Goal: Task Accomplishment & Management: Manage account settings

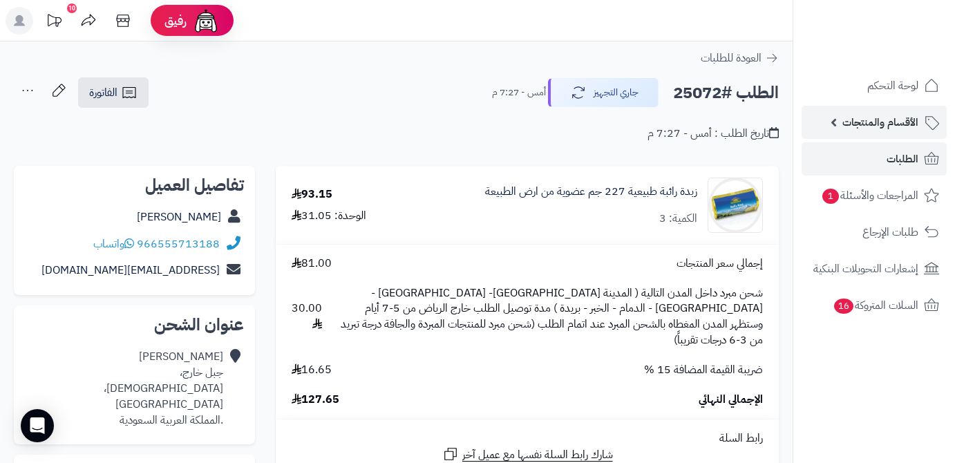
scroll to position [188, 0]
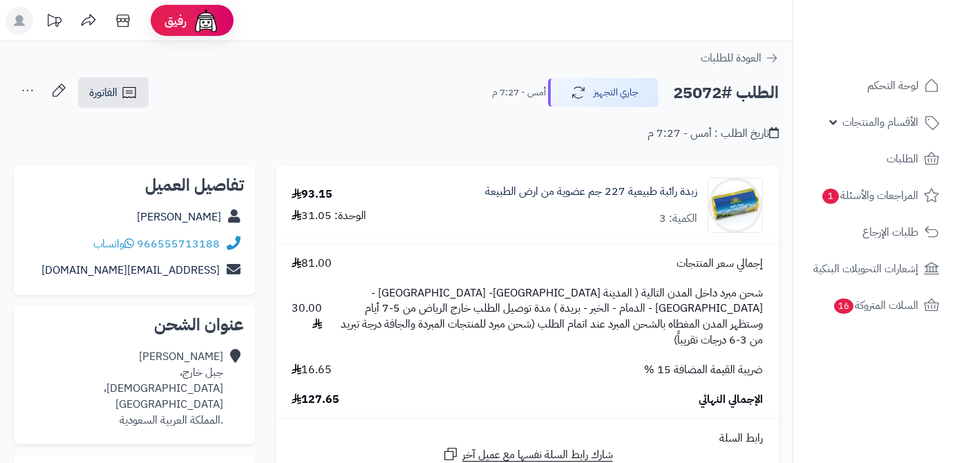
scroll to position [188, 0]
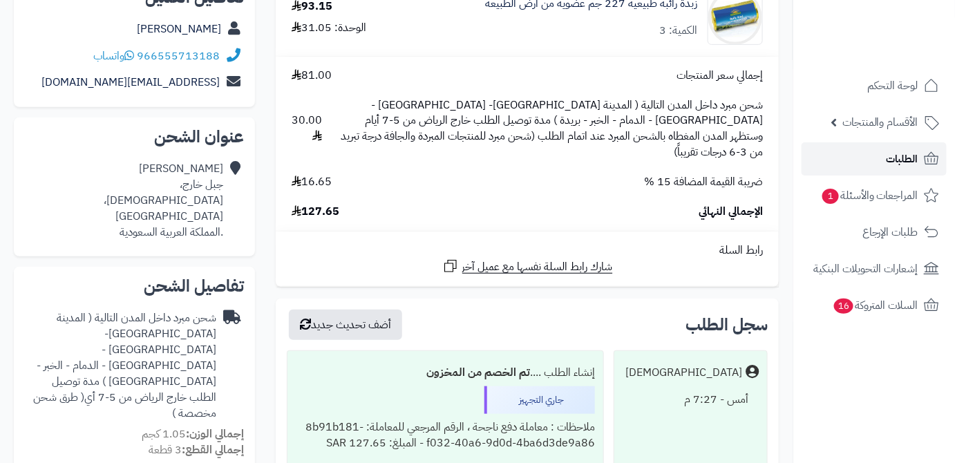
click at [864, 159] on link "الطلبات" at bounding box center [873, 158] width 145 height 33
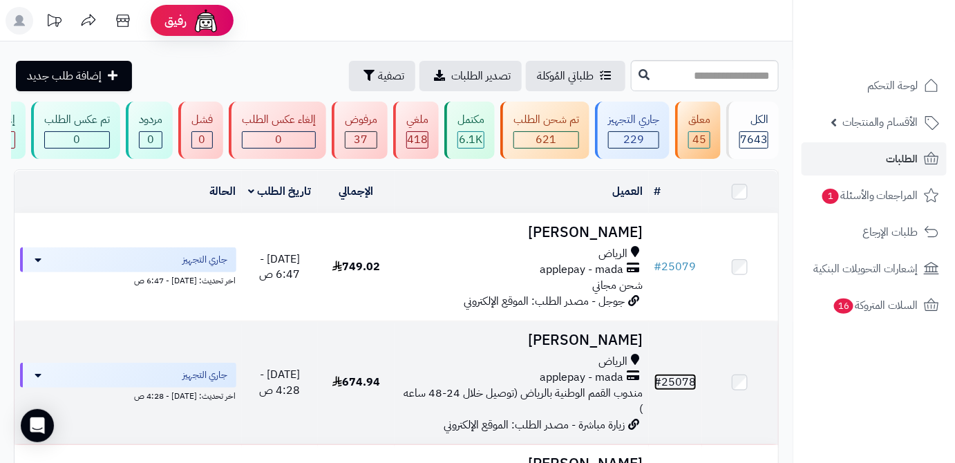
click at [679, 390] on link "# 25078" at bounding box center [675, 382] width 42 height 17
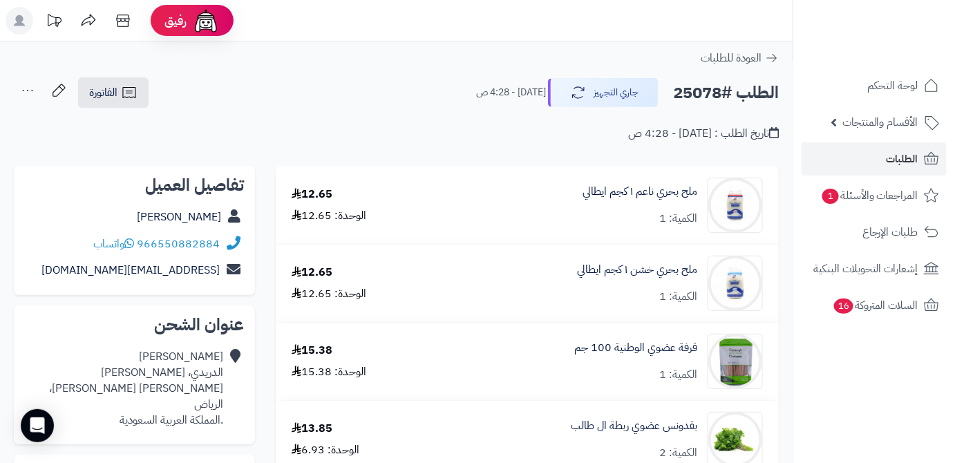
drag, startPoint x: 131, startPoint y: 220, endPoint x: 222, endPoint y: 227, distance: 92.1
click at [222, 227] on div "Albandari Alharbi" at bounding box center [134, 217] width 219 height 27
copy link "Albandari Alharbi"
drag, startPoint x: 223, startPoint y: 245, endPoint x: 136, endPoint y: 249, distance: 87.2
click at [136, 249] on div "966550882884 واتساب" at bounding box center [134, 244] width 219 height 27
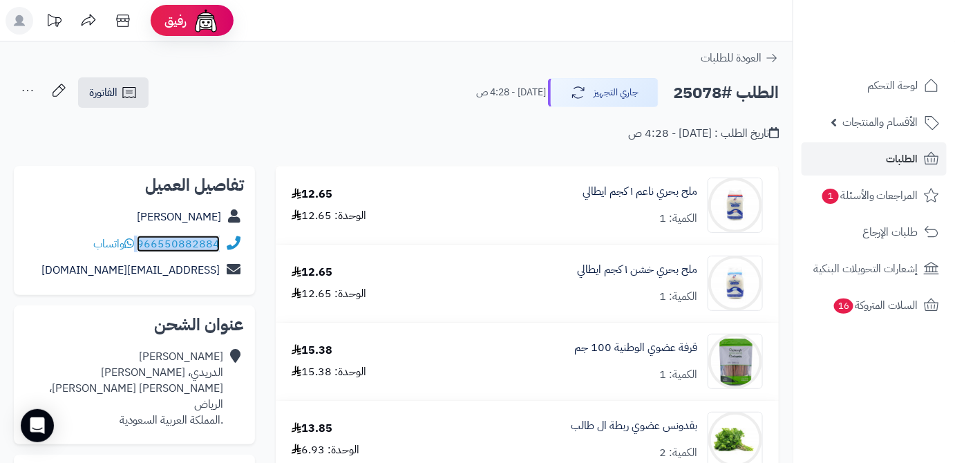
copy div "966550882884"
drag, startPoint x: 103, startPoint y: 269, endPoint x: 211, endPoint y: 264, distance: 108.6
click at [249, 264] on div "تفاصيل العميل Albandari Alharbi 966550882884 واتساب bno.2bno@gmail.com" at bounding box center [134, 231] width 241 height 130
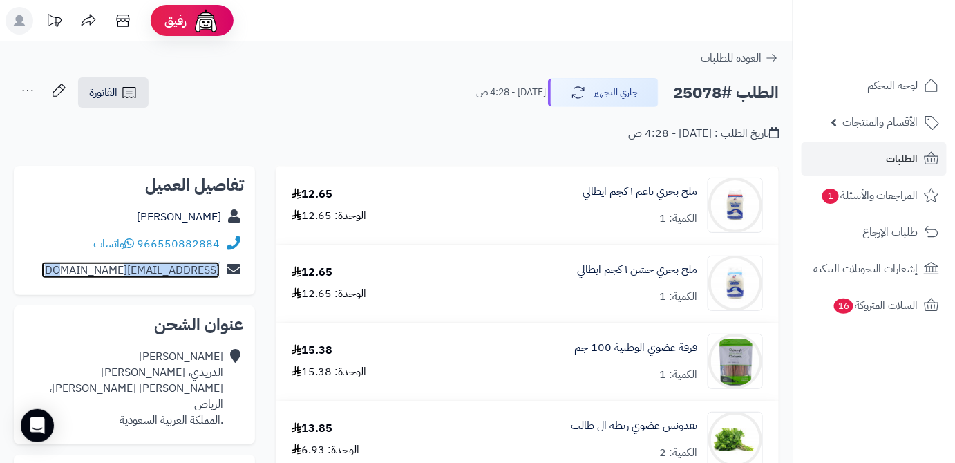
copy div "bno.2bno@gmail.com"
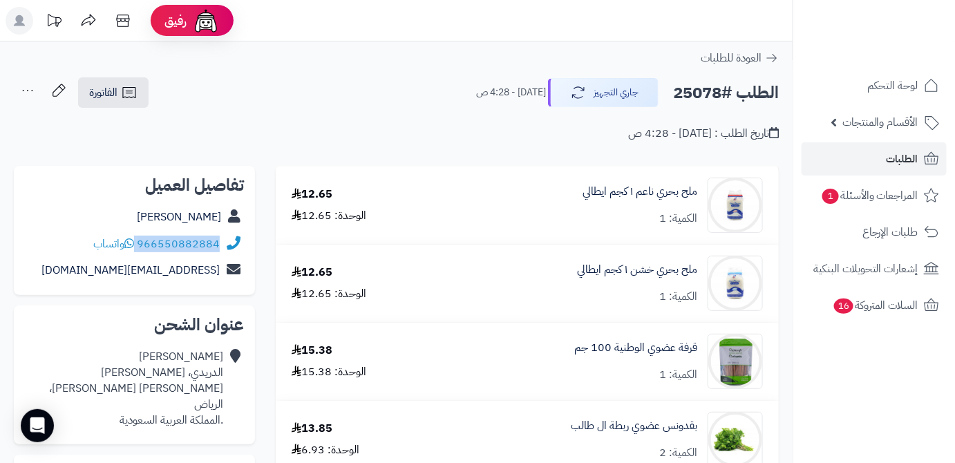
drag, startPoint x: 138, startPoint y: 240, endPoint x: 228, endPoint y: 238, distance: 89.8
click at [228, 238] on div "966550882884 واتساب" at bounding box center [134, 244] width 219 height 27
copy div "966550882884"
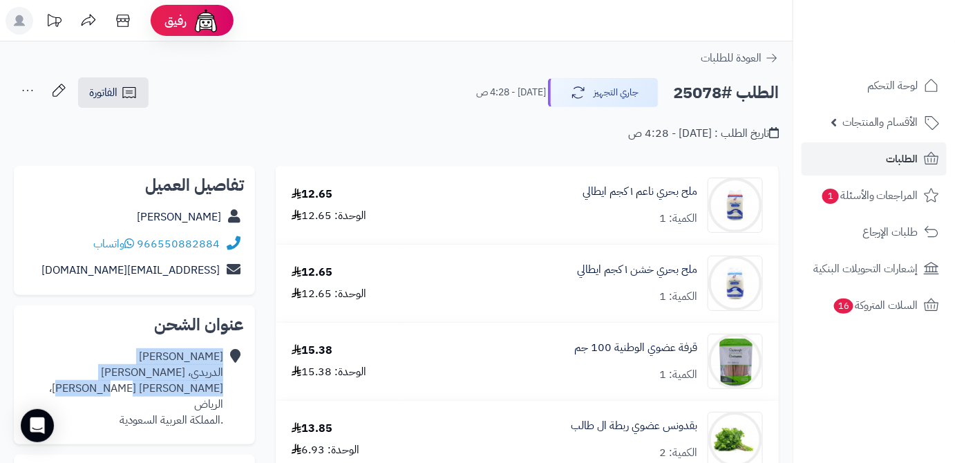
drag, startPoint x: 225, startPoint y: 389, endPoint x: 103, endPoint y: 383, distance: 122.4
click at [113, 385] on div "Albandari Alharbi الدريدي، العريجاء العريجاء الغربي، الرياض .المملكة العربية ال…" at bounding box center [134, 388] width 219 height 90
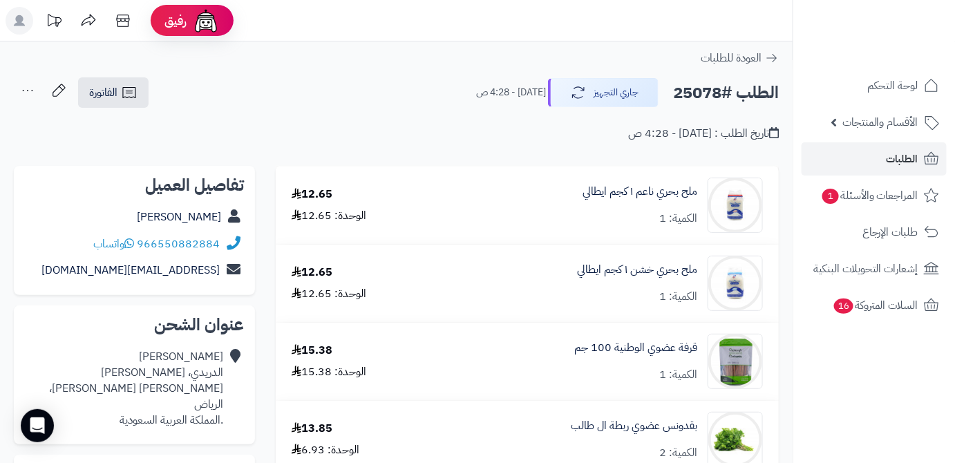
click at [103, 383] on div "Albandari Alharbi الدريدي، العريجاء العريجاء الغربي، الرياض .المملكة العربية ال…" at bounding box center [134, 388] width 219 height 90
drag, startPoint x: 123, startPoint y: 390, endPoint x: 222, endPoint y: 394, distance: 99.6
click at [222, 394] on div "Albandari Alharbi الدريدي، العريجاء العريجاء الغربي، الرياض .المملكة العربية ال…" at bounding box center [124, 388] width 198 height 79
copy div "العريجاء الغربي، الرياض"
click at [689, 92] on h2 "الطلب #25078" at bounding box center [726, 93] width 106 height 28
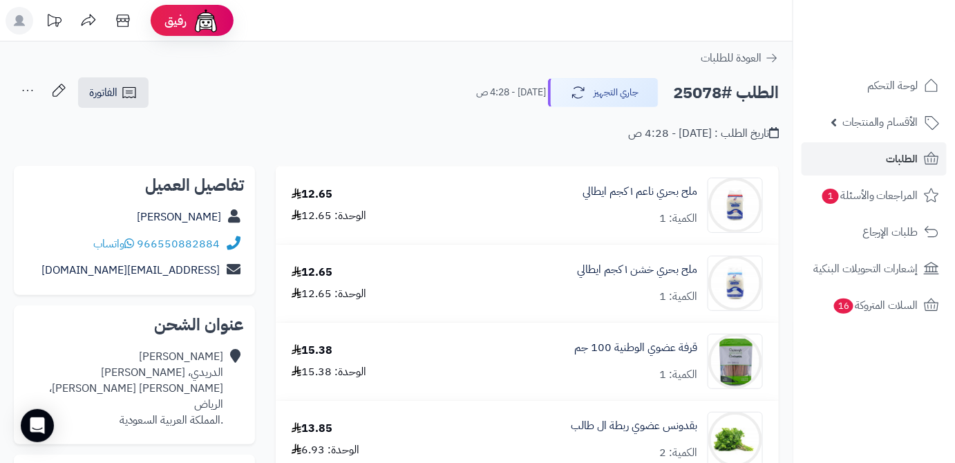
click at [689, 92] on h2 "الطلب #25078" at bounding box center [726, 93] width 106 height 28
copy h2 "25078"
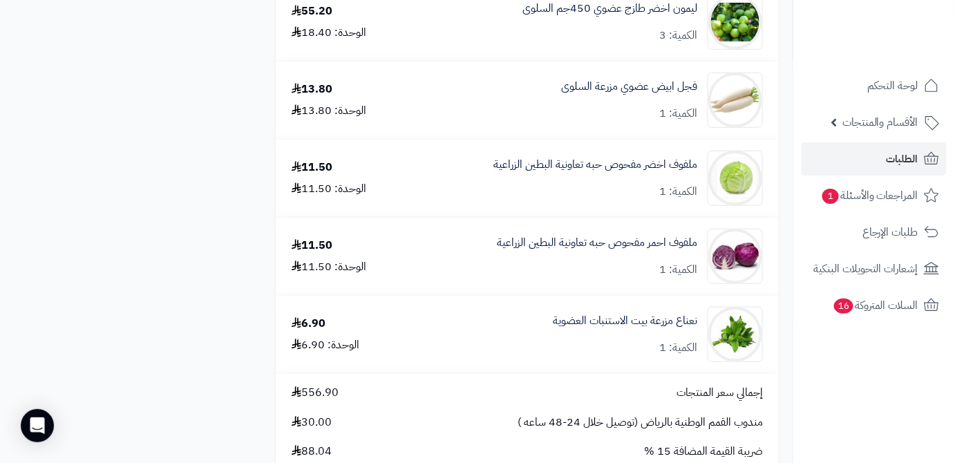
scroll to position [2197, 0]
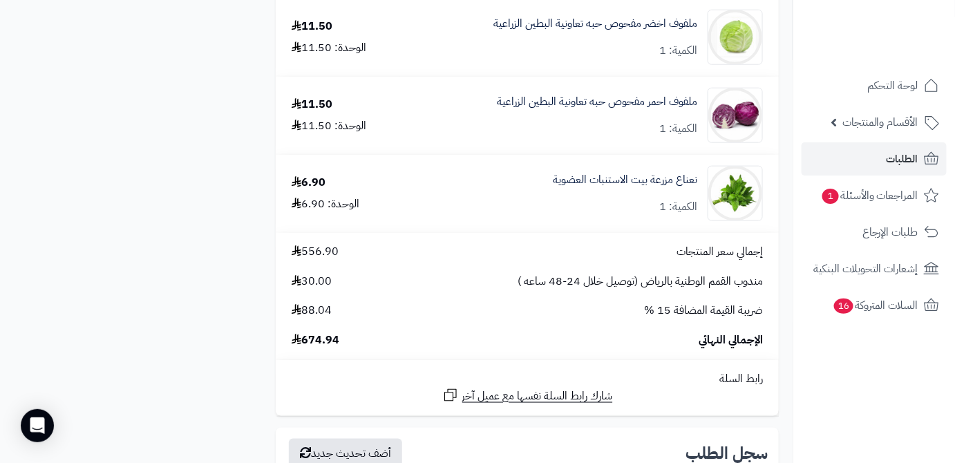
drag, startPoint x: 302, startPoint y: 345, endPoint x: 345, endPoint y: 345, distance: 43.5
click at [345, 345] on div "الإجمالي النهائي 674.94" at bounding box center [527, 340] width 492 height 16
copy span "674.94"
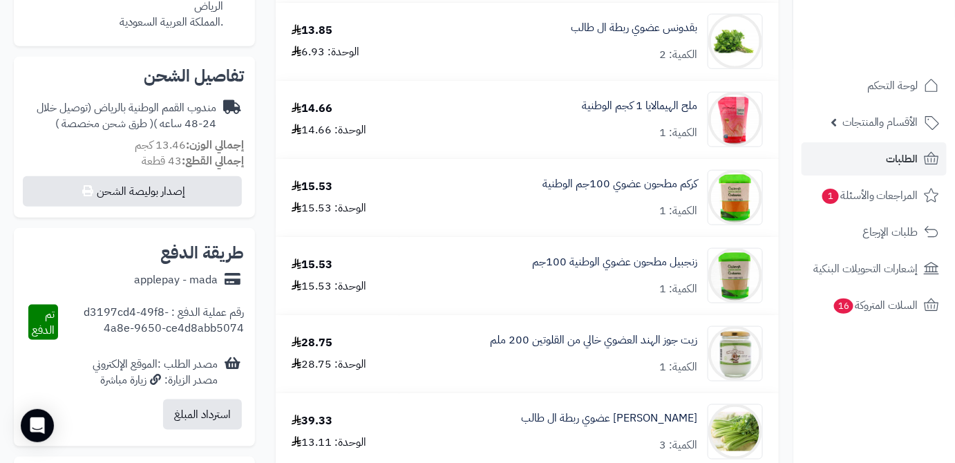
scroll to position [376, 0]
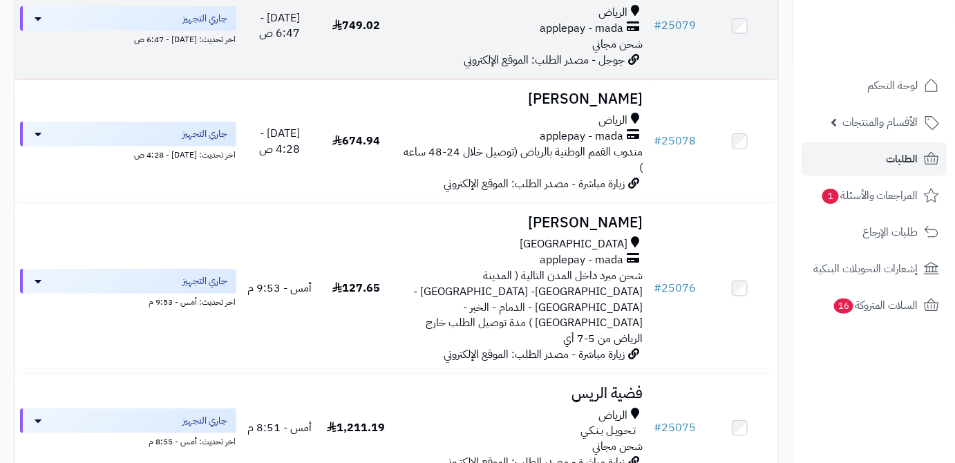
scroll to position [251, 0]
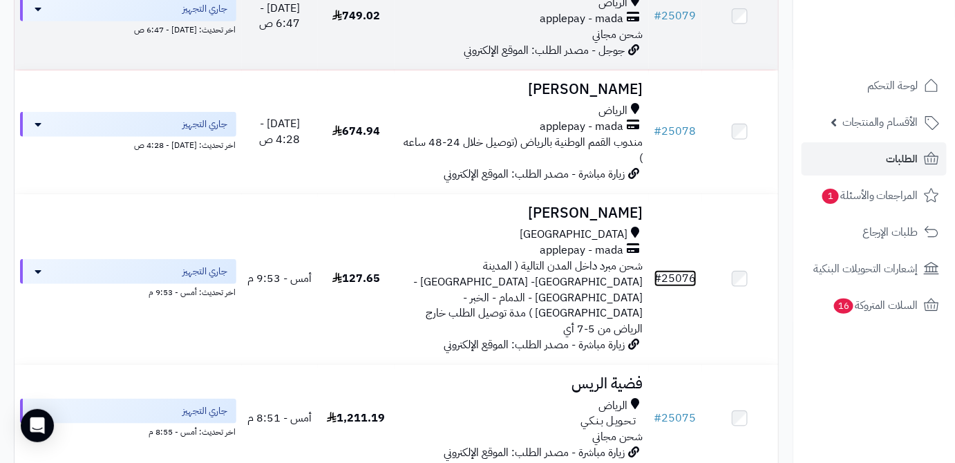
click at [674, 278] on link "# 25076" at bounding box center [675, 278] width 42 height 17
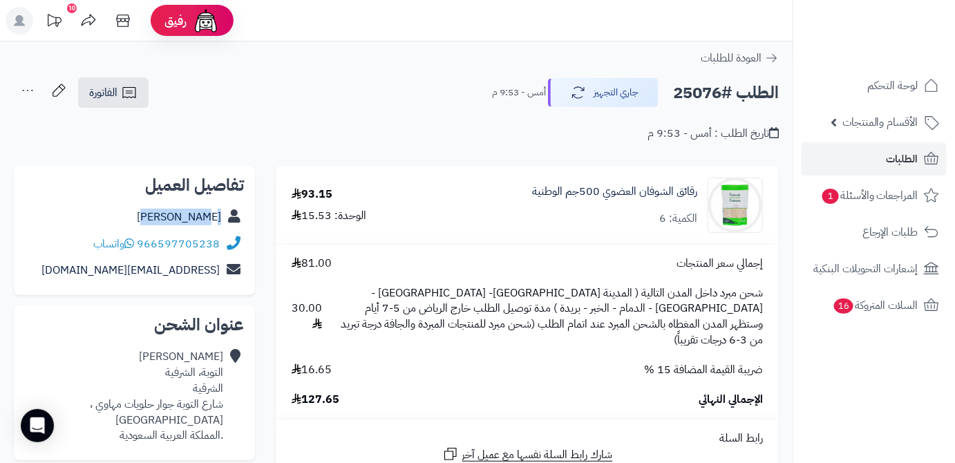
drag, startPoint x: 162, startPoint y: 221, endPoint x: 227, endPoint y: 220, distance: 65.0
click at [227, 220] on div "محمد عثمان" at bounding box center [134, 217] width 219 height 27
copy div "محمد عثمان"
drag, startPoint x: 140, startPoint y: 242, endPoint x: 263, endPoint y: 254, distance: 124.3
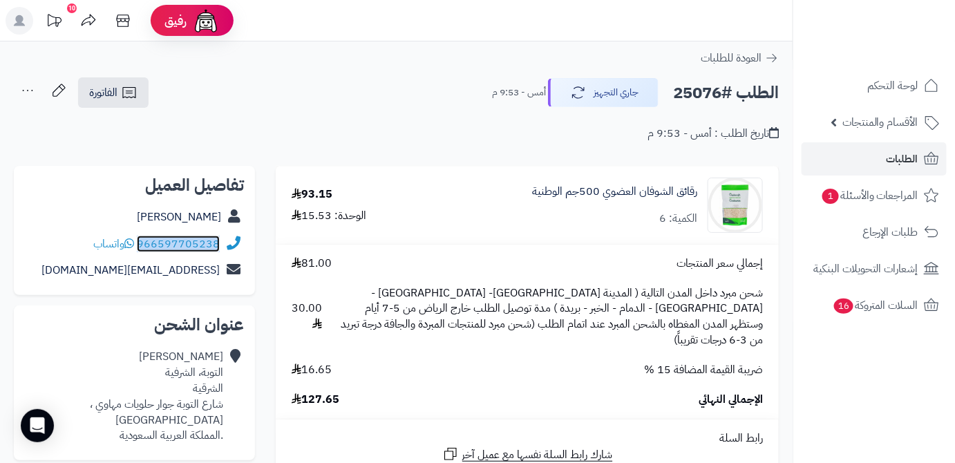
copy div "966597705238"
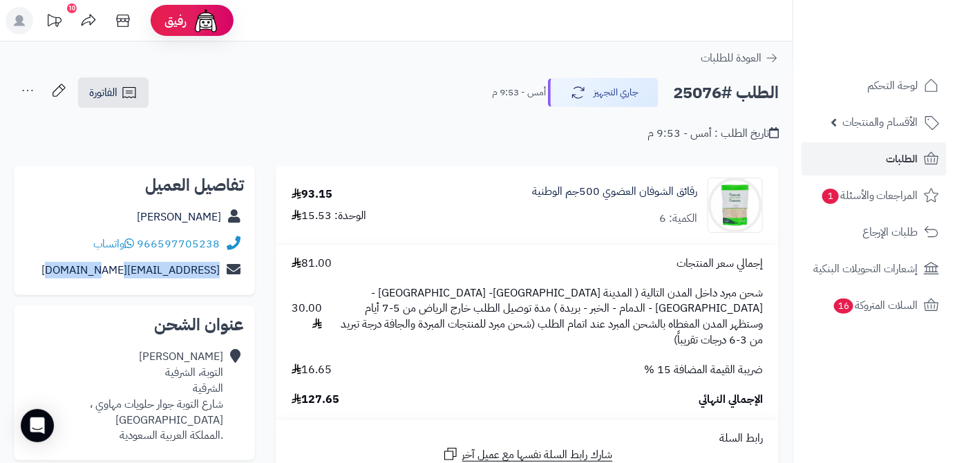
drag, startPoint x: 57, startPoint y: 269, endPoint x: 236, endPoint y: 290, distance: 180.2
click at [236, 290] on div "تفاصيل العميل محمد عثمان 966597705238 واتساب Abouzaraten123@gmail.com" at bounding box center [134, 231] width 241 height 130
copy div "Abouzaraten123@gmail.com"
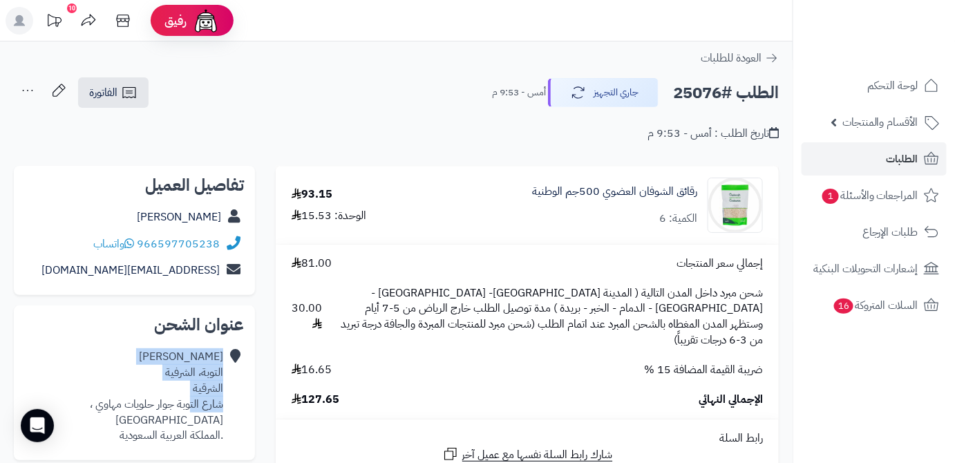
drag, startPoint x: 227, startPoint y: 404, endPoint x: 188, endPoint y: 405, distance: 38.7
click at [188, 405] on div "محمد عثمان التوبة، الشرفية الشرقية شارع التوبة جوار حلويات مهاوي ، جدة .المملكة…" at bounding box center [134, 396] width 219 height 106
click at [181, 390] on div "محمد عثمان التوبة، الشرفية الشرقية شارع التوبة جوار حلويات مهاوي ، جدة .المملكة…" at bounding box center [124, 396] width 198 height 95
drag, startPoint x: 155, startPoint y: 372, endPoint x: 222, endPoint y: 379, distance: 68.0
click at [222, 379] on div "محمد عثمان التوبة، الشرفية الشرقية شارع التوبة جوار حلويات مهاوي ، جدة .المملكة…" at bounding box center [124, 396] width 198 height 95
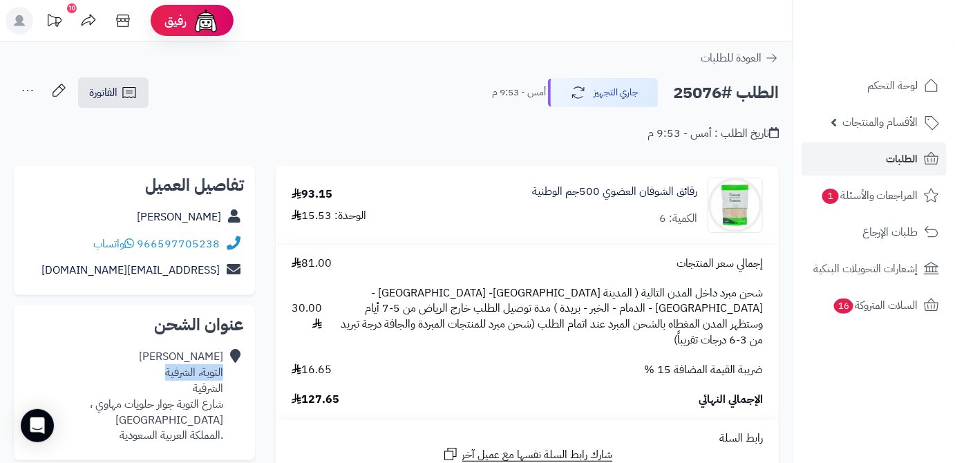
copy div "التوبة، الشرفية"
click at [704, 87] on h2 "الطلب #25076" at bounding box center [726, 93] width 106 height 28
copy h2 "25076"
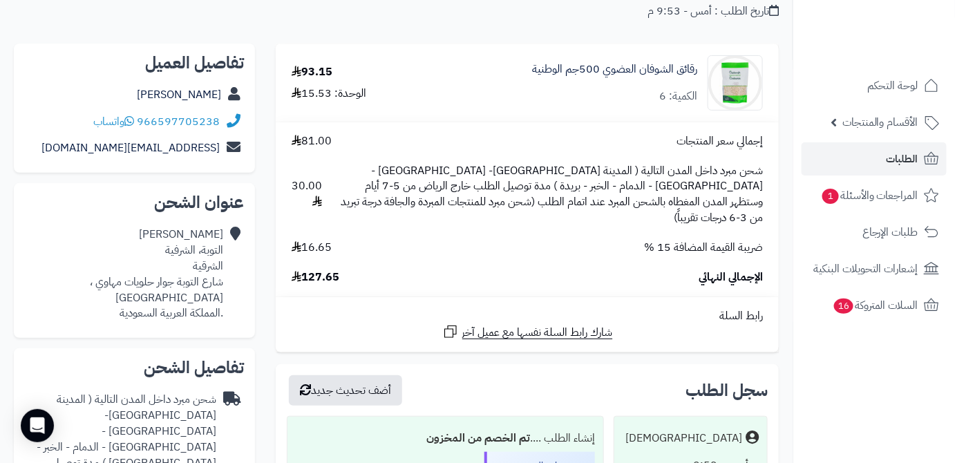
scroll to position [125, 0]
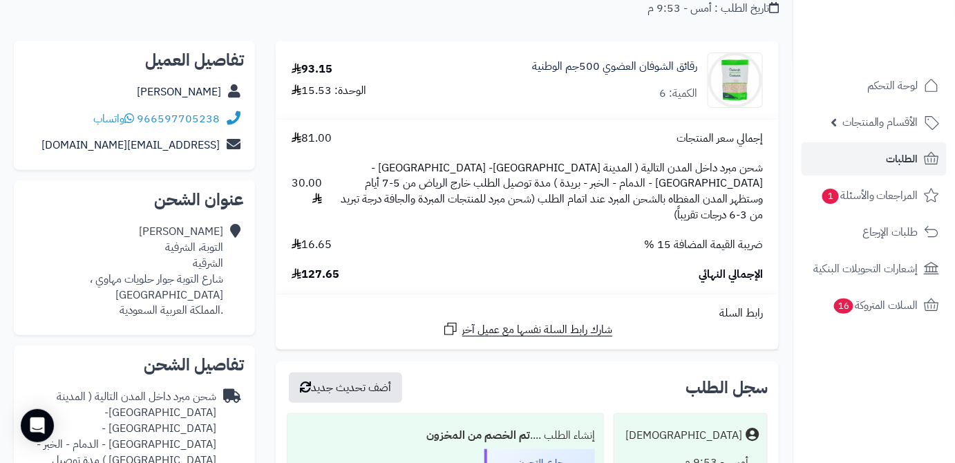
drag, startPoint x: 302, startPoint y: 254, endPoint x: 347, endPoint y: 245, distance: 46.5
click at [347, 245] on div "إجمالي سعر المنتجات 81.00 شحن مبرد داخل المدن التالية ( المدينة المنورة- جدة - …" at bounding box center [527, 207] width 492 height 152
copy span "127.65"
drag, startPoint x: 698, startPoint y: 70, endPoint x: 604, endPoint y: 74, distance: 94.0
click at [603, 74] on div "رقائق الشوفان العضوي 500جم الوطنية الكمية: 6" at bounding box center [602, 80] width 341 height 55
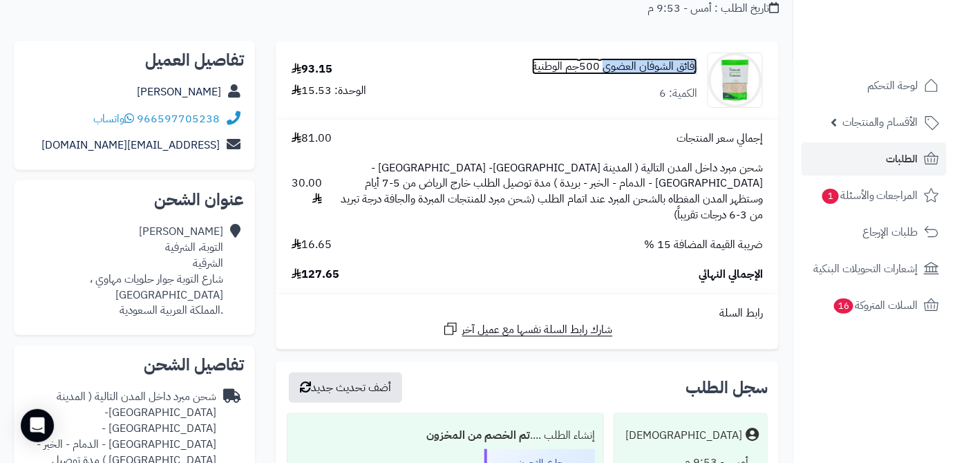
copy link "رقائق الشوفان العضوي"
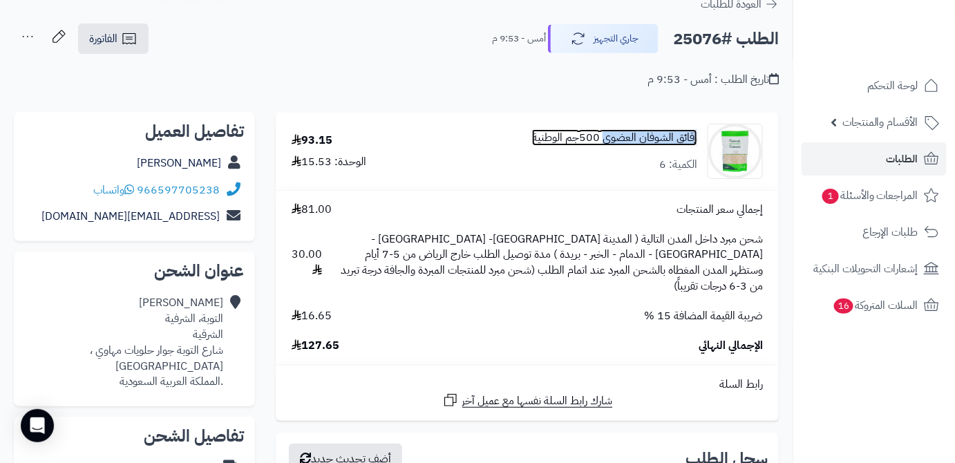
scroll to position [0, 0]
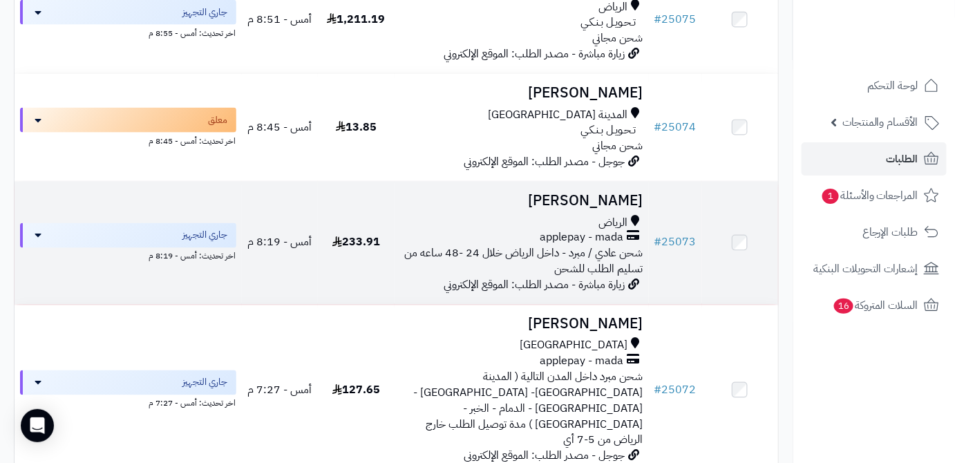
scroll to position [753, 0]
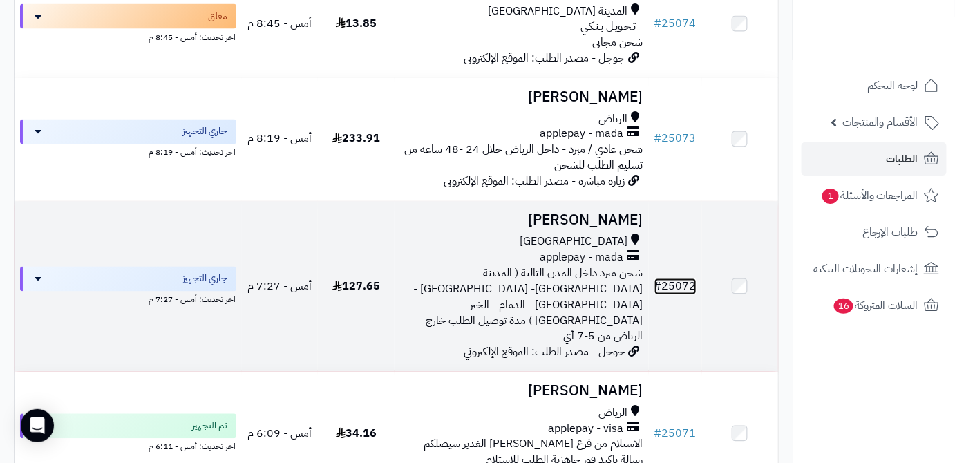
click at [694, 278] on link "# 25072" at bounding box center [675, 286] width 42 height 17
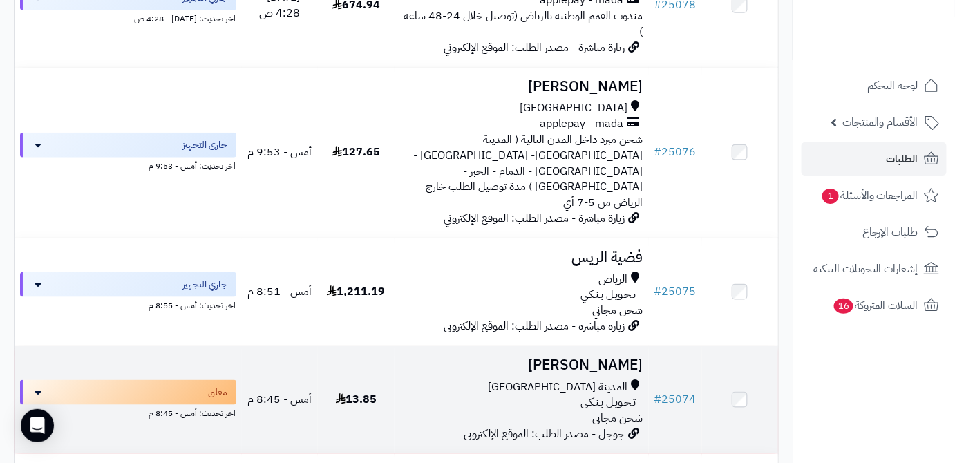
scroll to position [376, 0]
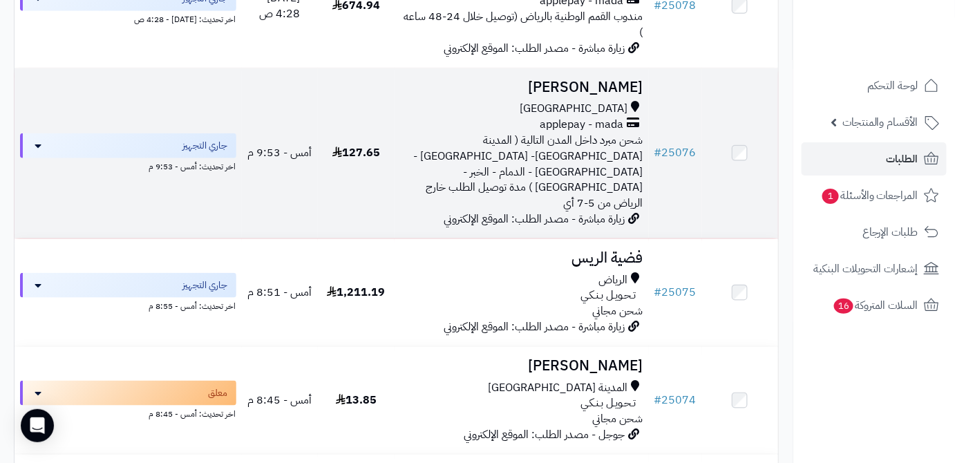
click at [683, 160] on td "# 25076" at bounding box center [675, 153] width 53 height 170
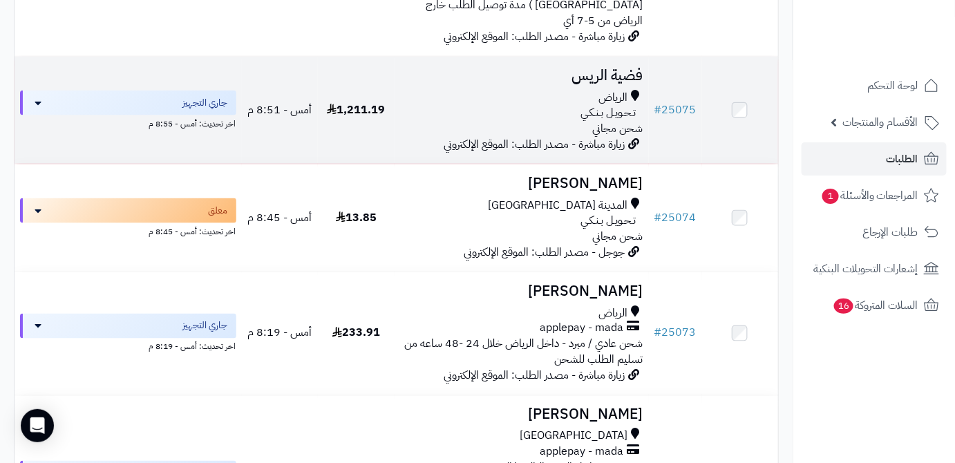
scroll to position [628, 0]
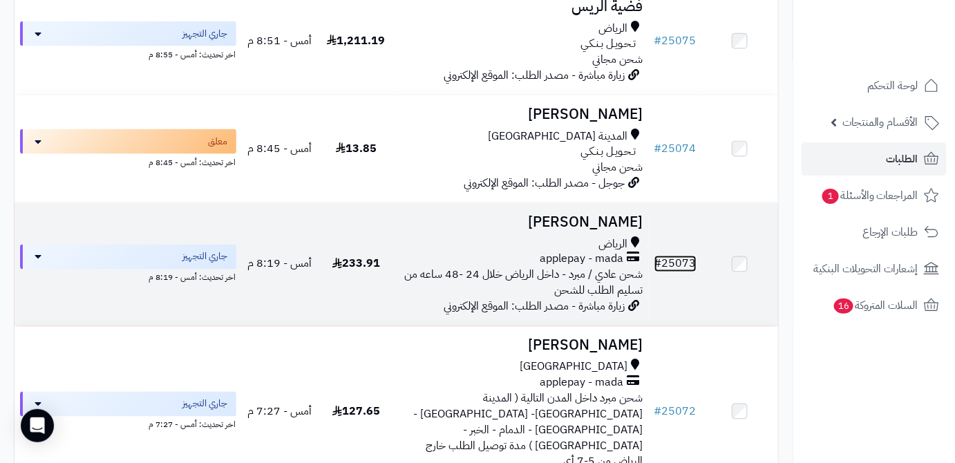
click at [670, 256] on link "# 25073" at bounding box center [675, 264] width 42 height 17
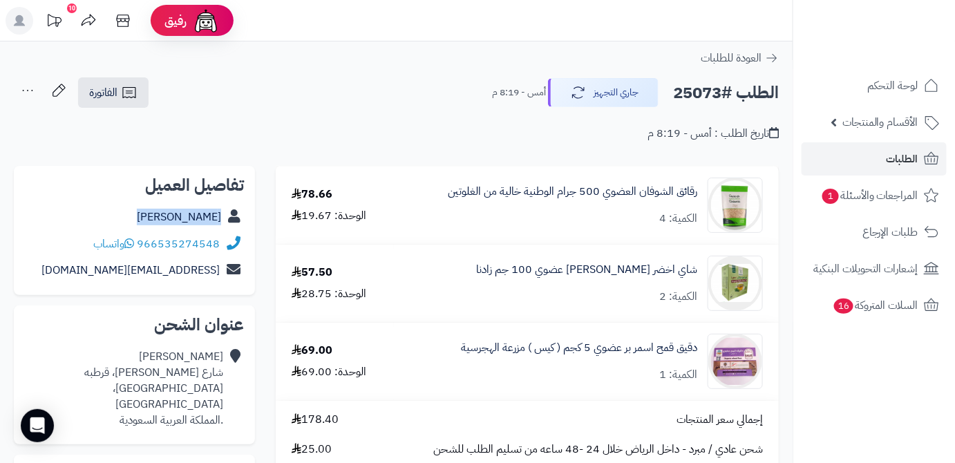
drag, startPoint x: 162, startPoint y: 218, endPoint x: 226, endPoint y: 220, distance: 63.6
click at [226, 220] on div "منال عبدالله" at bounding box center [134, 217] width 219 height 27
copy div "منال عبدالله"
click at [691, 95] on h2 "الطلب #25073" at bounding box center [726, 93] width 106 height 28
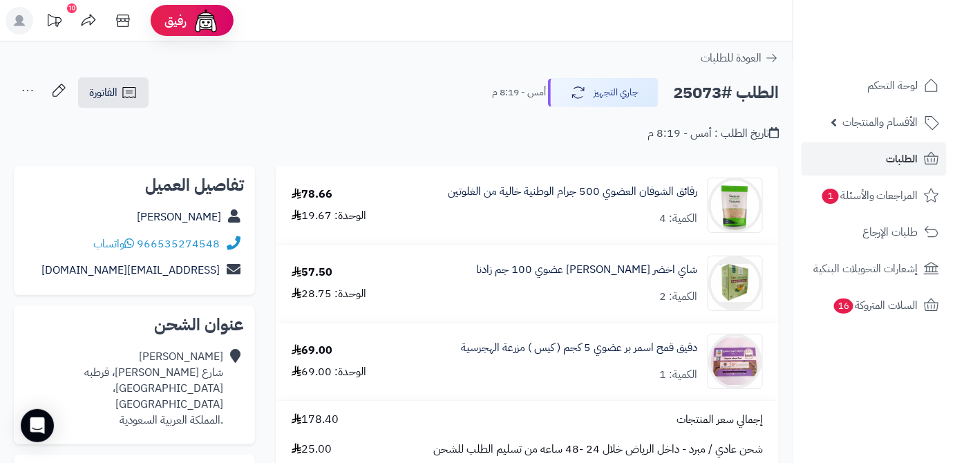
copy h2 "25073"
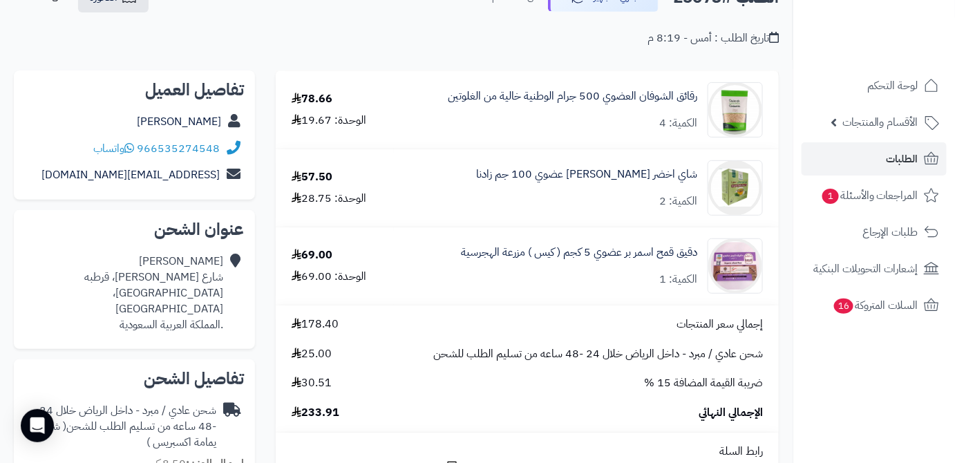
scroll to position [188, 0]
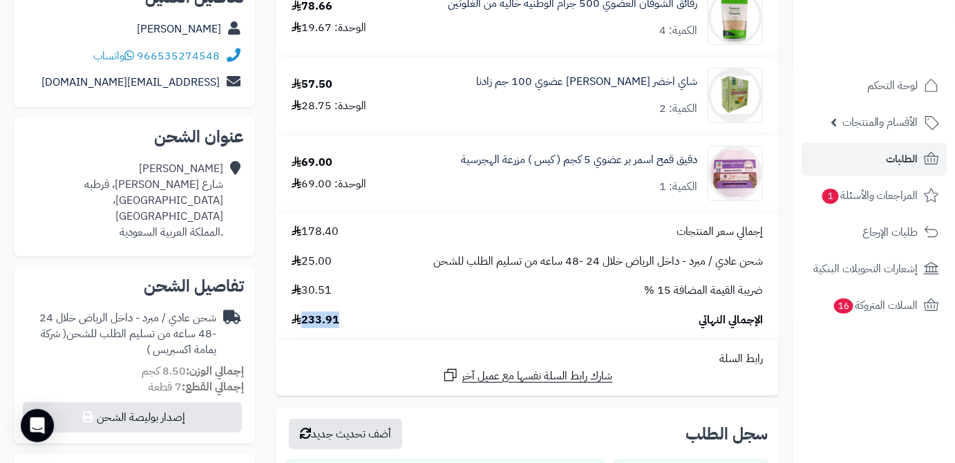
drag, startPoint x: 304, startPoint y: 323, endPoint x: 341, endPoint y: 323, distance: 36.6
click at [341, 323] on div "الإجمالي النهائي 233.91" at bounding box center [527, 320] width 492 height 16
copy span "233.91"
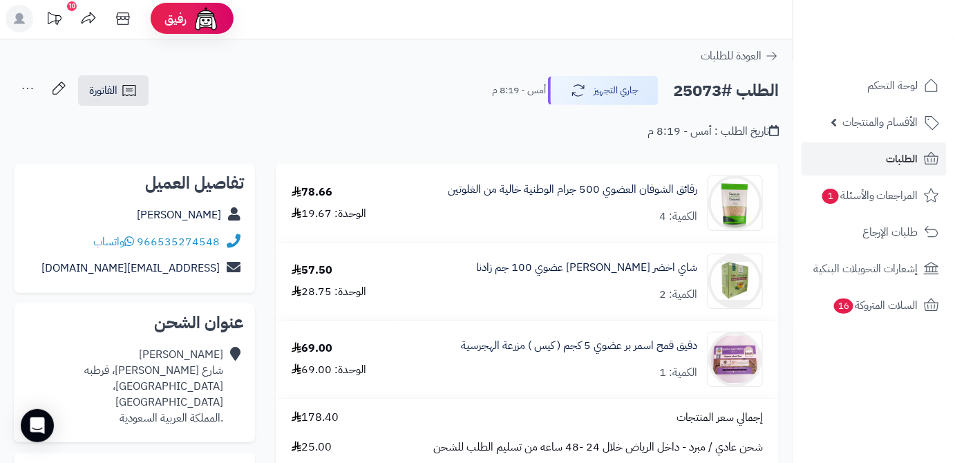
scroll to position [0, 0]
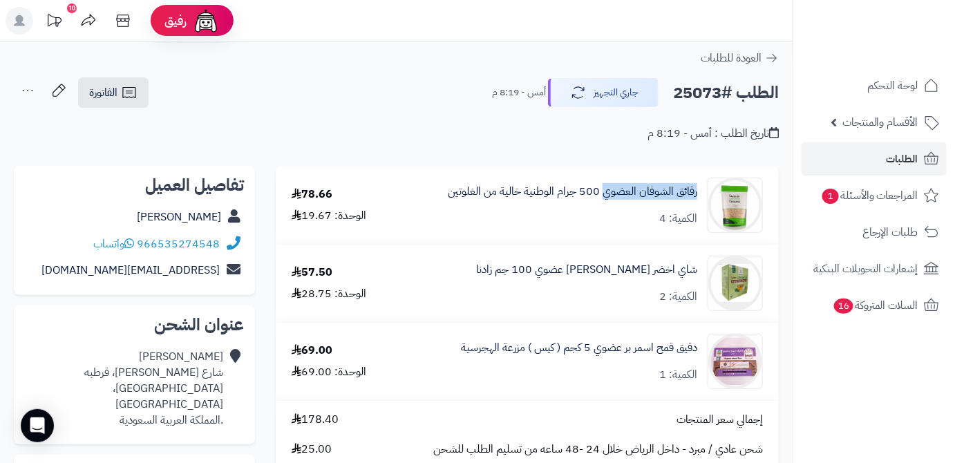
drag, startPoint x: 700, startPoint y: 190, endPoint x: 601, endPoint y: 203, distance: 99.7
click at [601, 203] on div "رقائق الشوفان العضوي 500 جرام الوطنية خالية من الغلوتين الكمية: 4" at bounding box center [586, 205] width 374 height 55
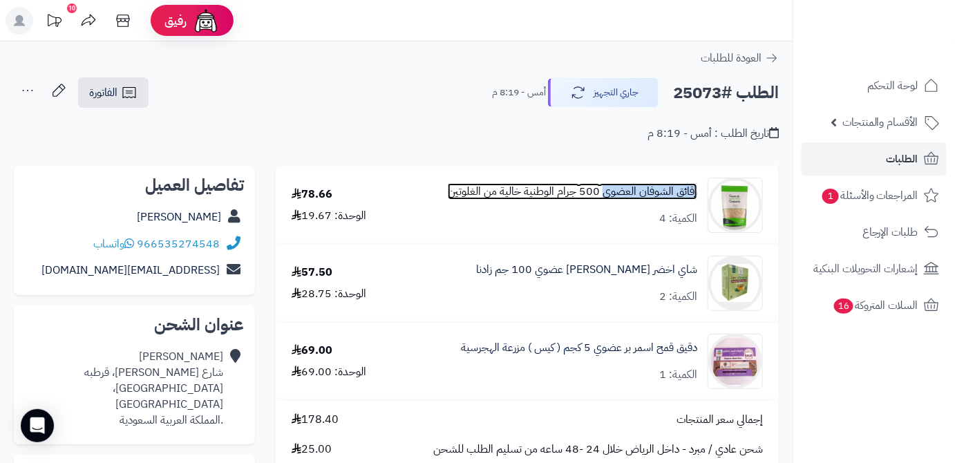
copy link "رقائق الشوفان العضوي"
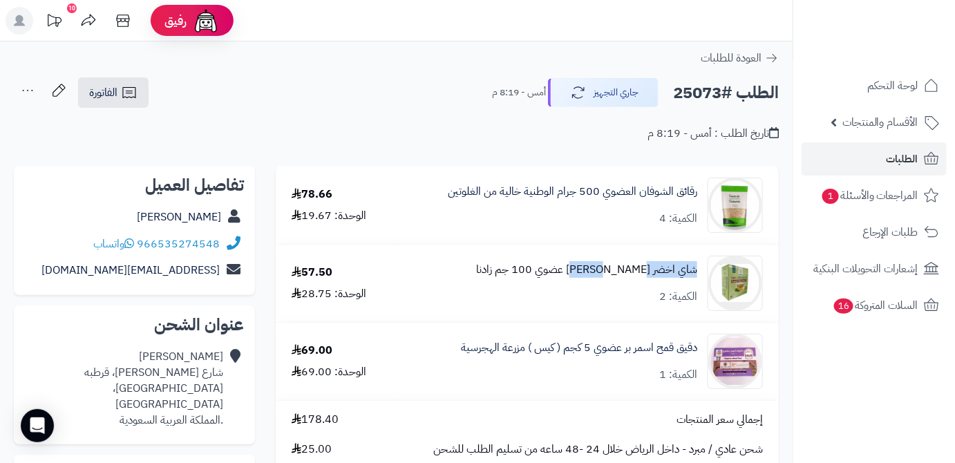
drag, startPoint x: 683, startPoint y: 274, endPoint x: 626, endPoint y: 277, distance: 57.4
click at [626, 233] on div "شاي اخضر سيلاني فاخر عضوي 100 جم زادنا الكمية: 2" at bounding box center [586, 205] width 374 height 55
copy link "شاي اخضر سيلاني"
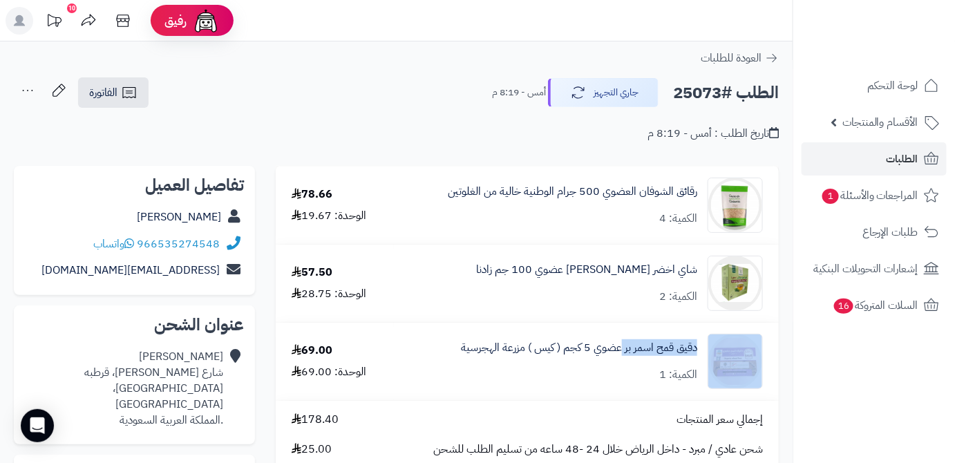
drag, startPoint x: 704, startPoint y: 346, endPoint x: 621, endPoint y: 360, distance: 84.0
click at [621, 233] on div "دقيق قمح اسمر بر عضوي 5 كجم ( كيس ) مزرعة الهجرسية الكمية: 1" at bounding box center [586, 205] width 374 height 55
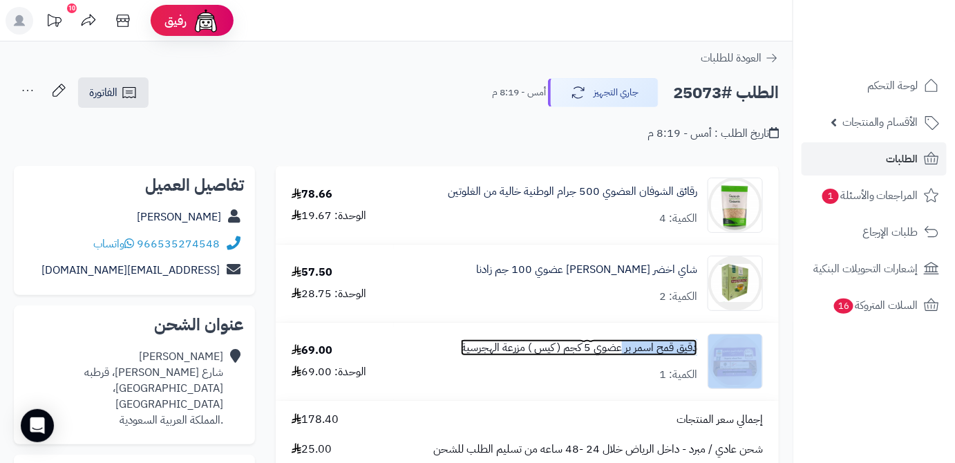
copy div "دقيق قمح اسمر بر"
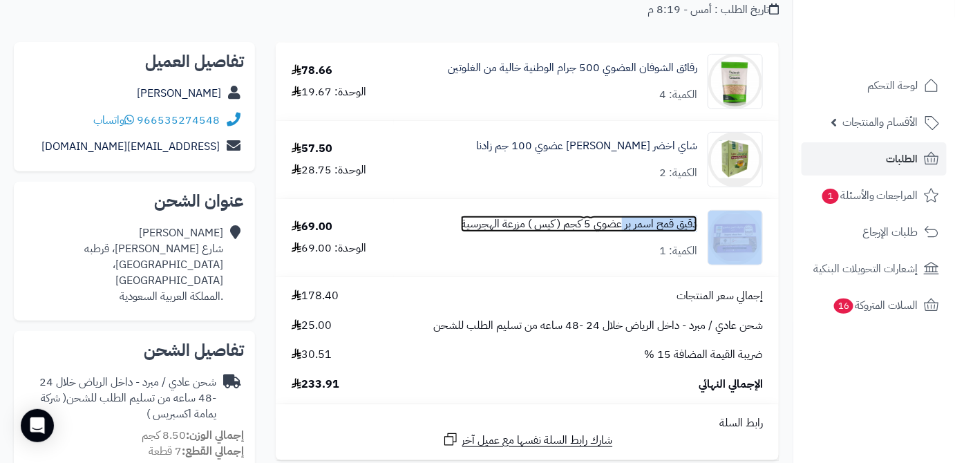
scroll to position [125, 0]
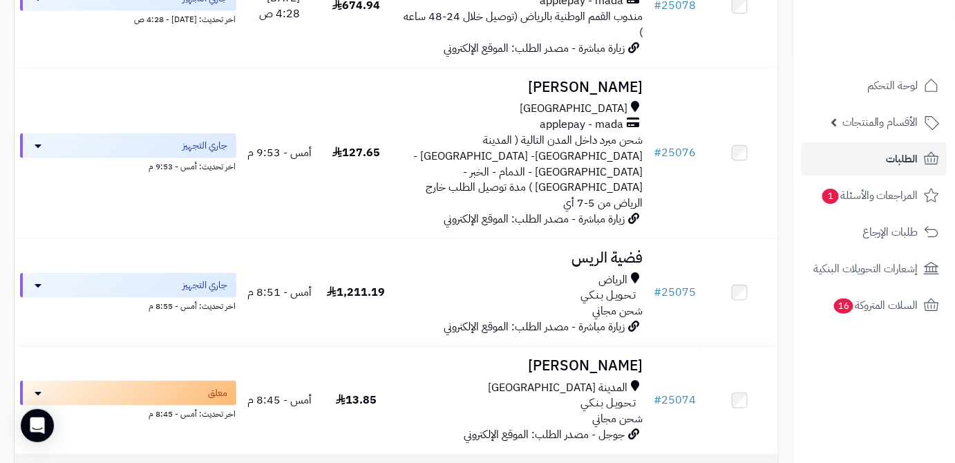
scroll to position [125, 0]
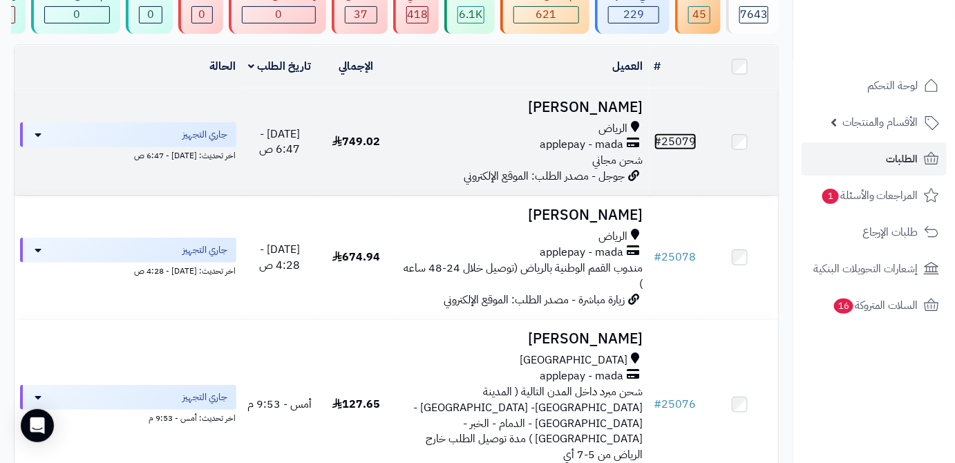
click at [669, 149] on link "# 25079" at bounding box center [675, 141] width 42 height 17
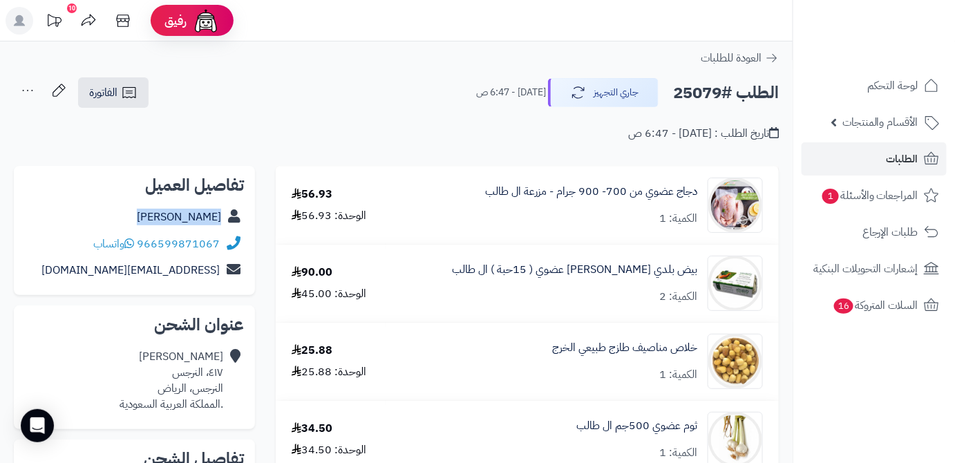
drag, startPoint x: 149, startPoint y: 216, endPoint x: 225, endPoint y: 225, distance: 75.9
click at [225, 225] on div "[PERSON_NAME]" at bounding box center [134, 217] width 219 height 27
copy div "[PERSON_NAME]"
click at [698, 92] on h2 "الطلب #25079" at bounding box center [726, 93] width 106 height 28
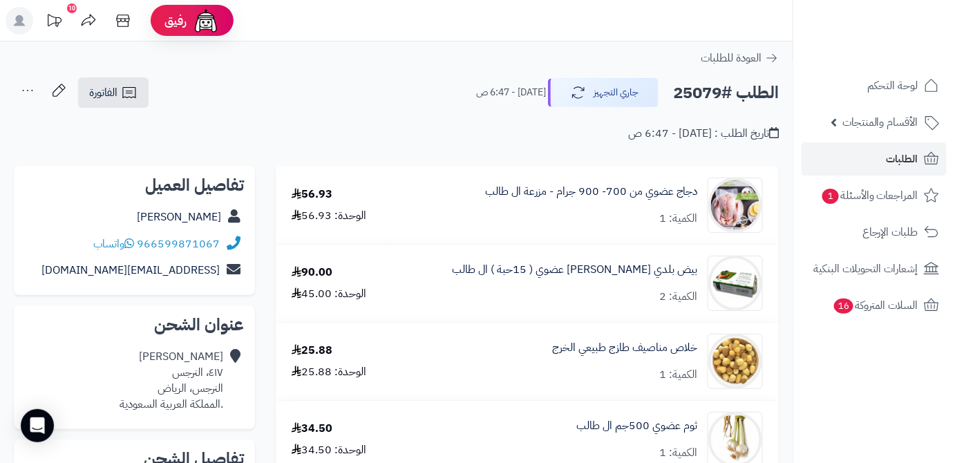
copy h2 "25079"
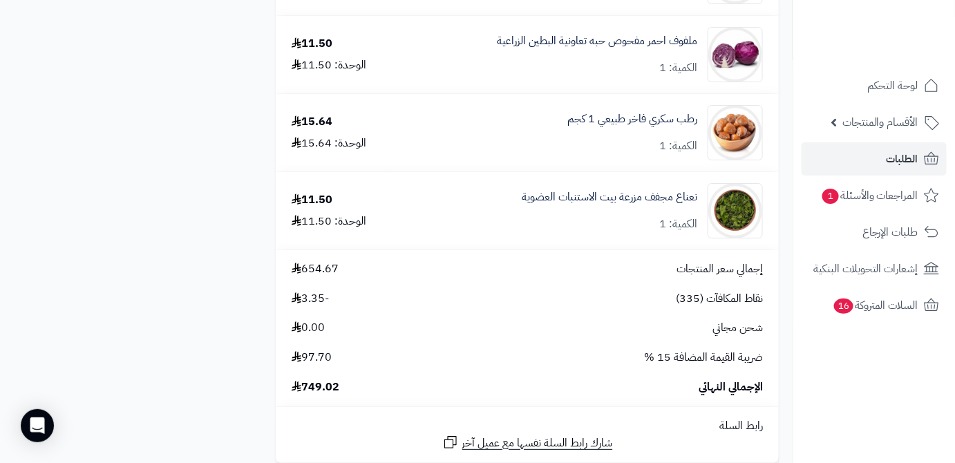
scroll to position [1758, 0]
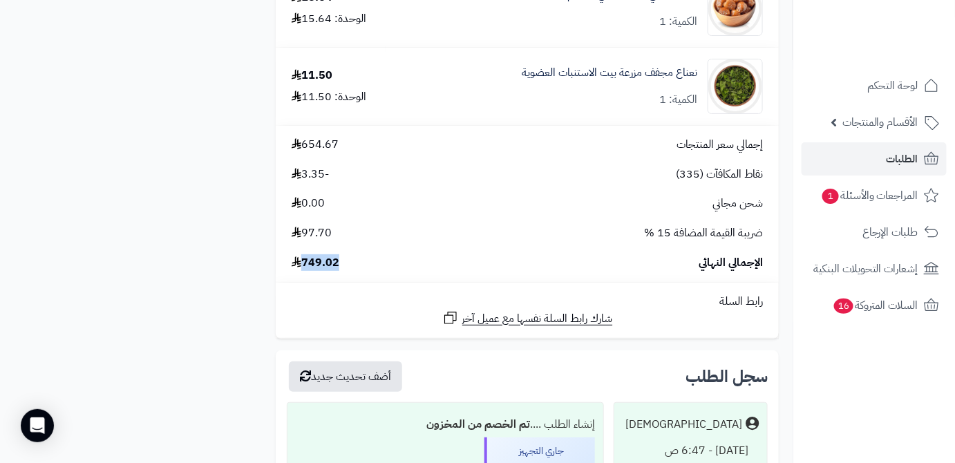
drag, startPoint x: 350, startPoint y: 275, endPoint x: 313, endPoint y: 271, distance: 36.8
click at [306, 280] on td "إجمالي سعر المنتجات 654.67 نقاط المكافآت (335) -3.35 شحن مجاني 0.00 ضريبة القيم…" at bounding box center [527, 204] width 503 height 156
copy span "749.02"
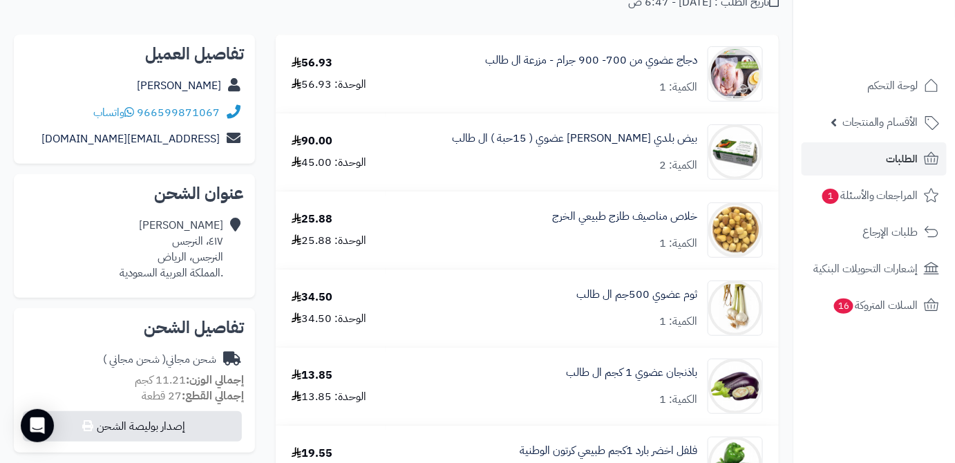
scroll to position [125, 0]
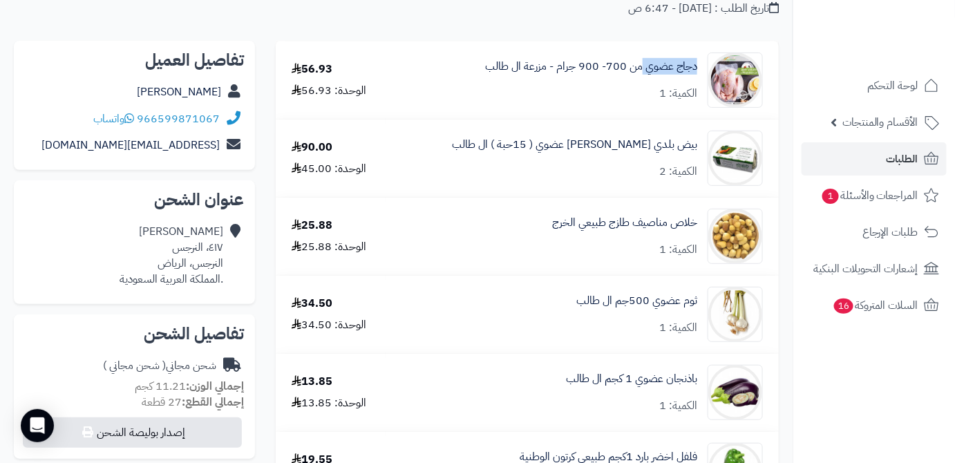
drag, startPoint x: 700, startPoint y: 68, endPoint x: 640, endPoint y: 79, distance: 61.1
click at [640, 79] on div "دجاج عضوي من 700- 900 جرام - مزرعة ال طالب الكمية: 1" at bounding box center [582, 80] width 382 height 55
copy link "دجاج عضوي"
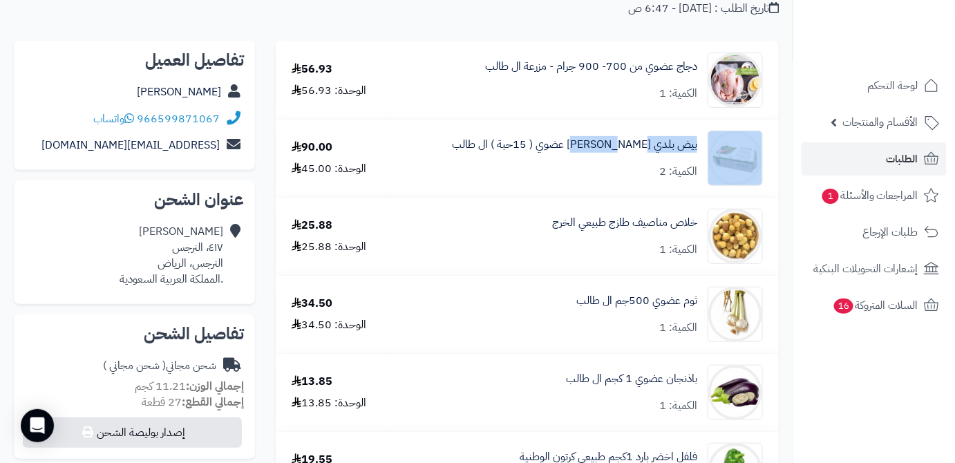
drag, startPoint x: 704, startPoint y: 146, endPoint x: 613, endPoint y: 157, distance: 91.9
click at [613, 108] on div "بيض بلدي [PERSON_NAME] عضوي ( 15حبة ) ال طالب الكمية: 2" at bounding box center [582, 80] width 382 height 55
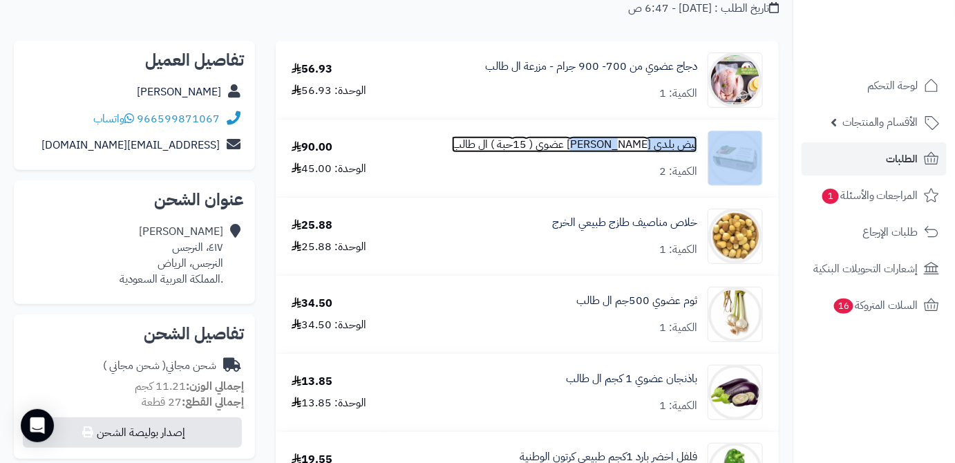
copy div "بيض بلدي [PERSON_NAME]"
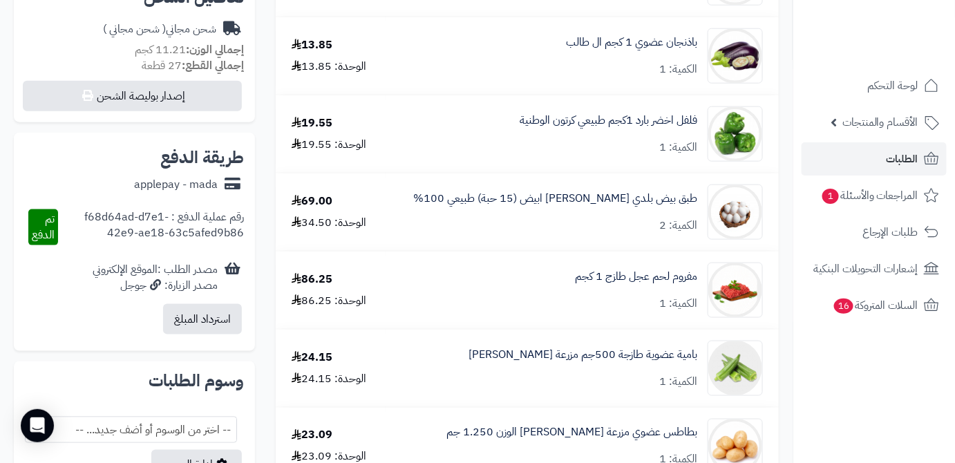
scroll to position [502, 0]
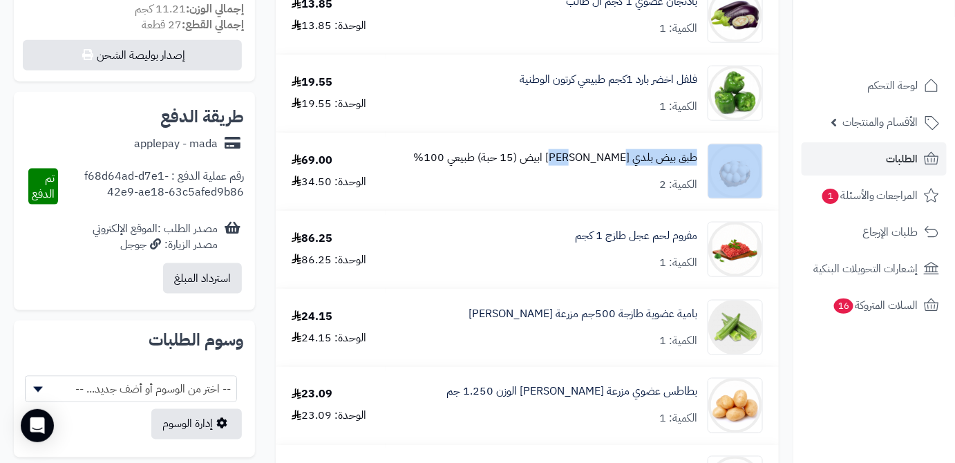
drag, startPoint x: 692, startPoint y: 153, endPoint x: 611, endPoint y: 158, distance: 81.6
copy div "طبق بيض بلدي مرعى"
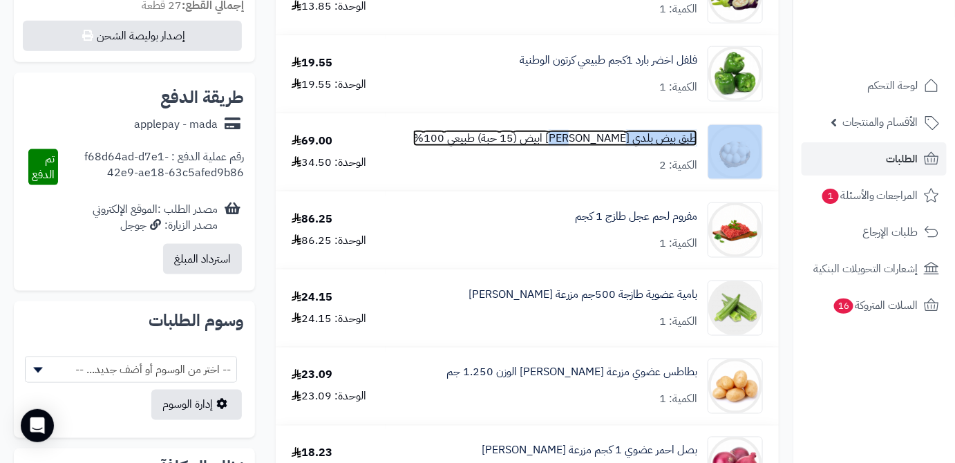
scroll to position [376, 0]
